Goal: Task Accomplishment & Management: Use online tool/utility

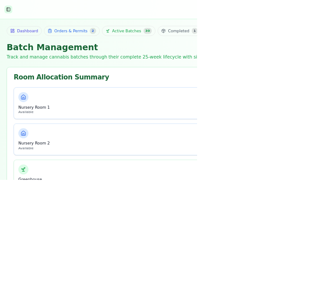
click at [12, 19] on button "Toggle Sidebar" at bounding box center [13, 15] width 12 height 12
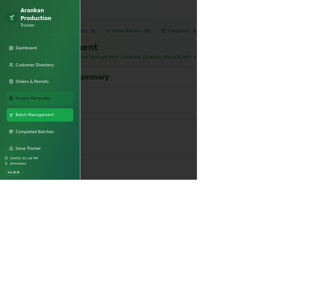
click at [53, 150] on span "Invoice Generator" at bounding box center [51, 154] width 55 height 9
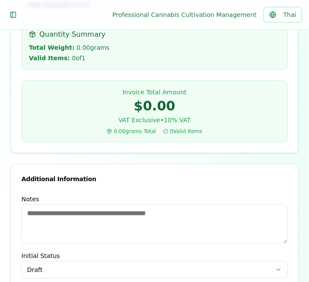
scroll to position [1509, 0]
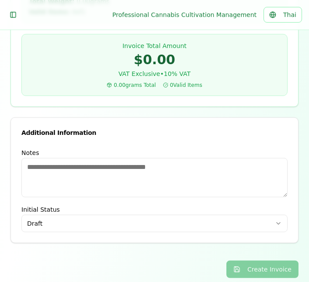
click at [270, 254] on div "Create Invoice" at bounding box center [154, 266] width 288 height 24
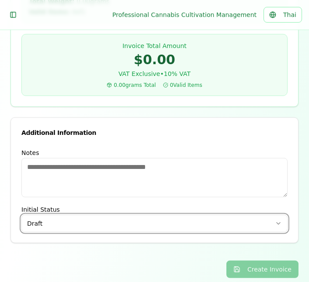
click at [207, 215] on button "Draft" at bounding box center [154, 223] width 266 height 17
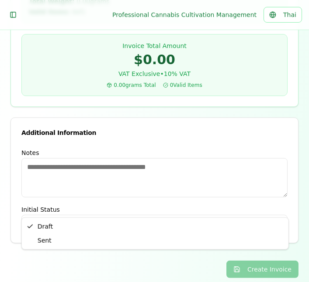
click at [223, 180] on textarea "Notes" at bounding box center [154, 177] width 266 height 39
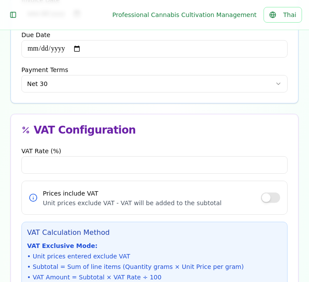
scroll to position [743, 0]
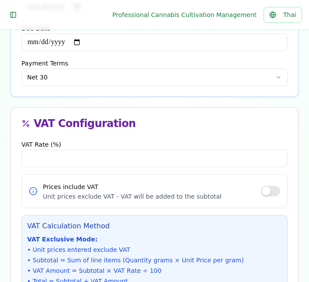
click at [200, 158] on input "**" at bounding box center [154, 158] width 266 height 17
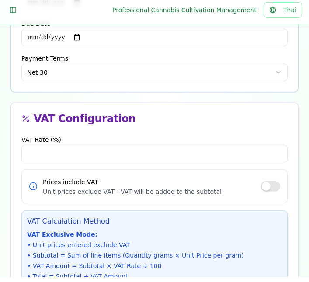
scroll to position [731, 0]
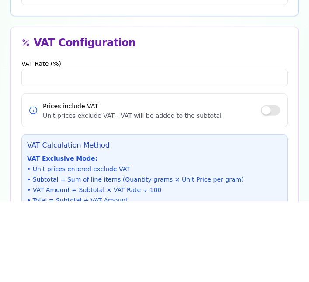
type input "**"
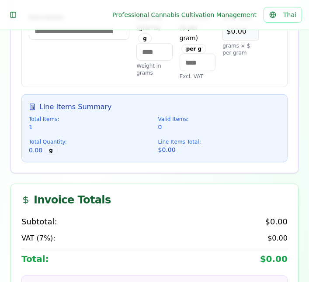
scroll to position [1139, 0]
